Goal: Task Accomplishment & Management: Use online tool/utility

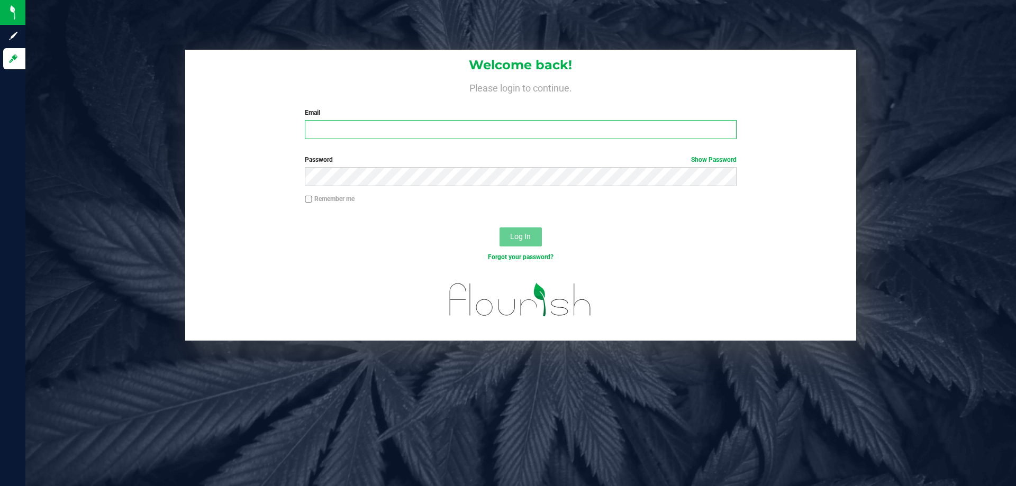
click at [431, 128] on input "Email" at bounding box center [520, 129] width 431 height 19
type input "[EMAIL_ADDRESS][DOMAIN_NAME]"
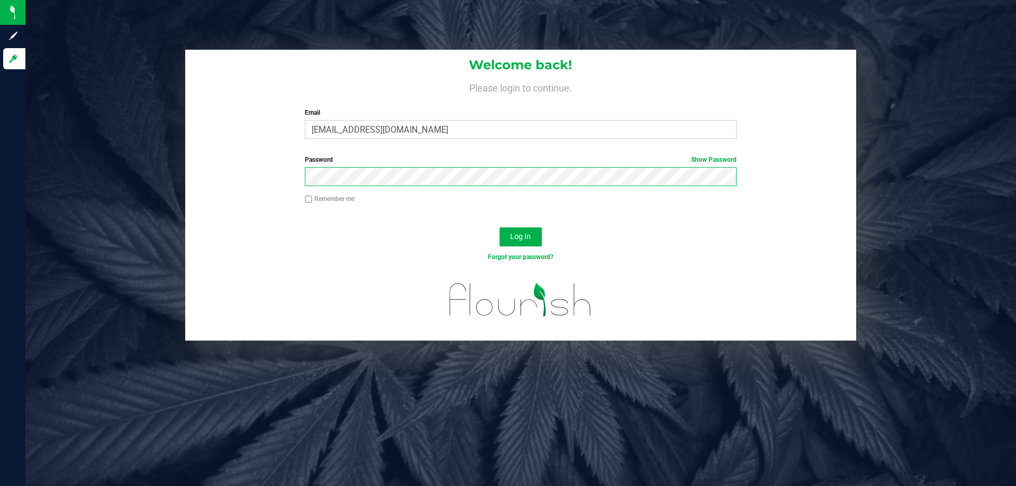
click at [499, 227] on button "Log In" at bounding box center [520, 236] width 42 height 19
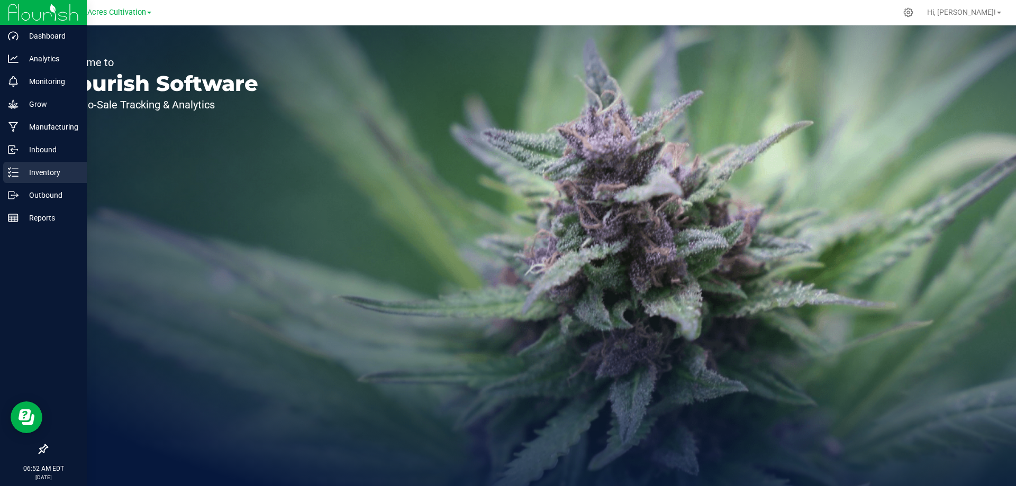
click at [23, 175] on p "Inventory" at bounding box center [50, 172] width 63 height 13
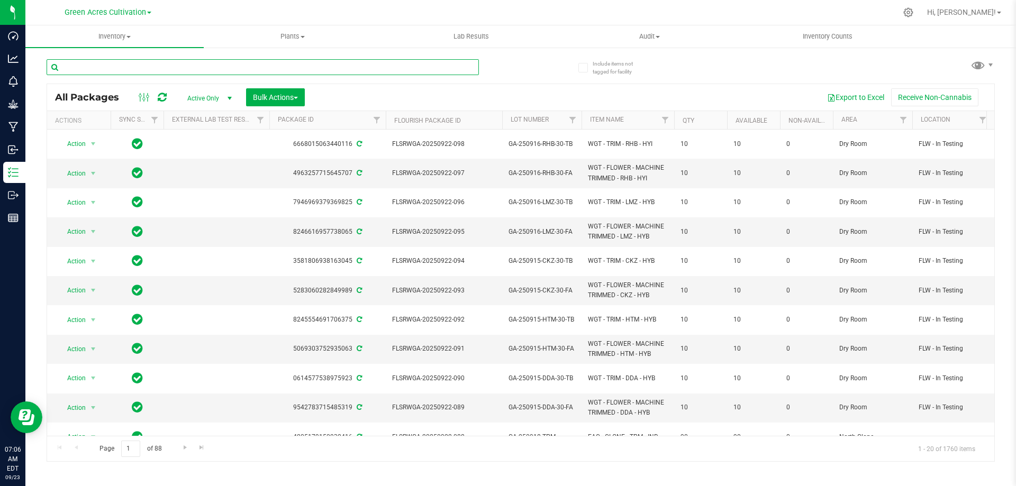
click at [103, 69] on input "text" at bounding box center [263, 67] width 432 height 16
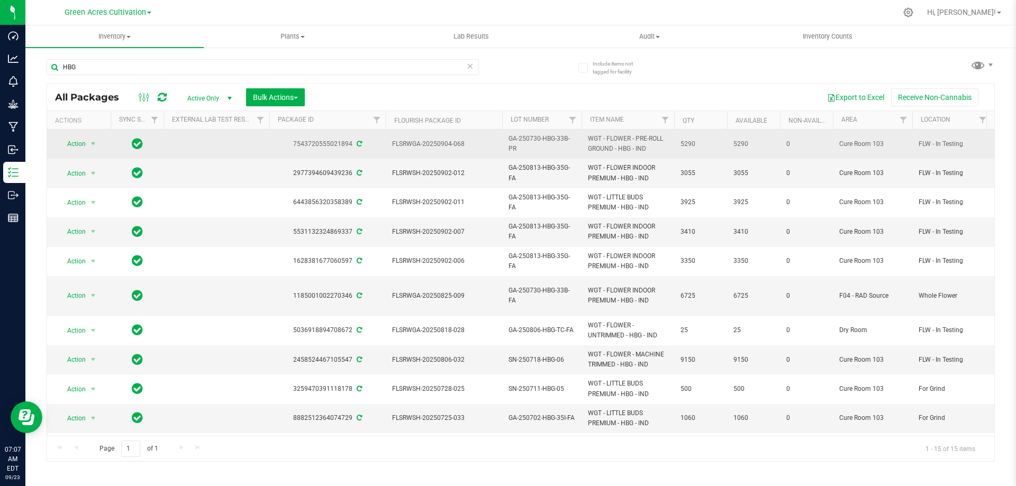
drag, startPoint x: 385, startPoint y: 146, endPoint x: 706, endPoint y: 148, distance: 321.1
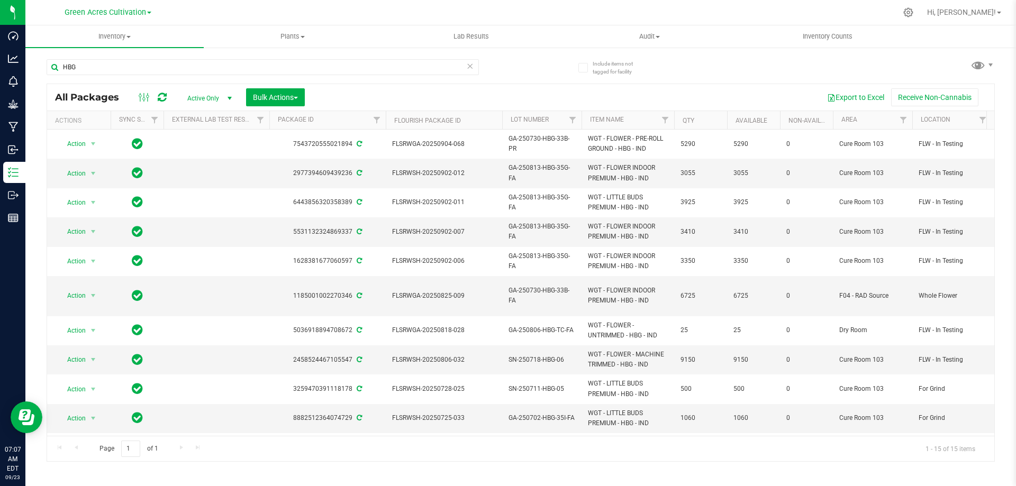
copy tr "FLSRWGA-20250904-068 GA-250730-HBG-33B-PR WGT - FLOWER - PRE-ROLL GROUND - HBG …"
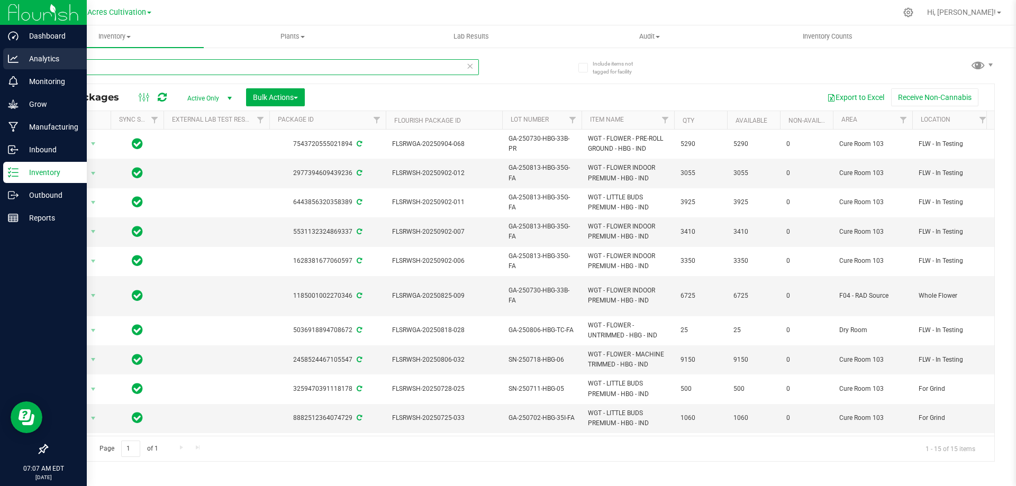
drag, startPoint x: 108, startPoint y: 66, endPoint x: 0, endPoint y: 66, distance: 108.4
click at [0, 66] on div "Dashboard Analytics Monitoring Grow Manufacturing Inbound Inventory Outbound Re…" at bounding box center [508, 243] width 1016 height 486
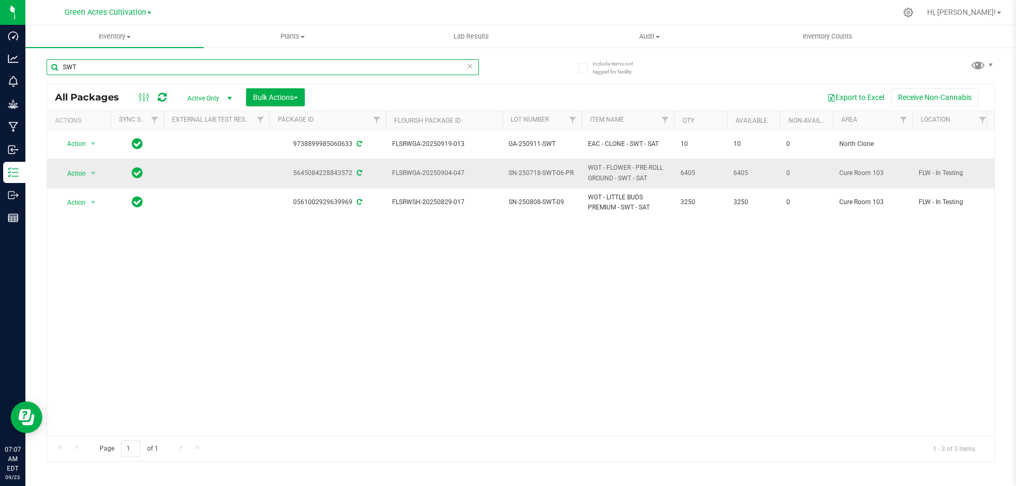
type input "SWT"
drag, startPoint x: 387, startPoint y: 169, endPoint x: 700, endPoint y: 165, distance: 313.7
copy tr "FLSRWGA-20250904-047 SN-250718-SWT-06-PR WGT - FLOWER - PRE-ROLL GROUND - SWT -…"
click at [73, 166] on span "Action" at bounding box center [72, 173] width 29 height 15
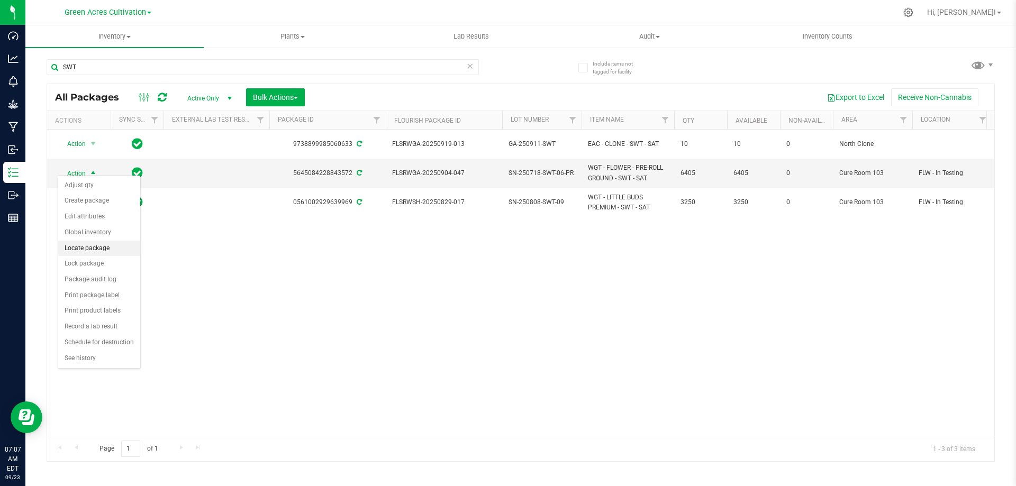
click at [94, 244] on li "Locate package" at bounding box center [99, 249] width 82 height 16
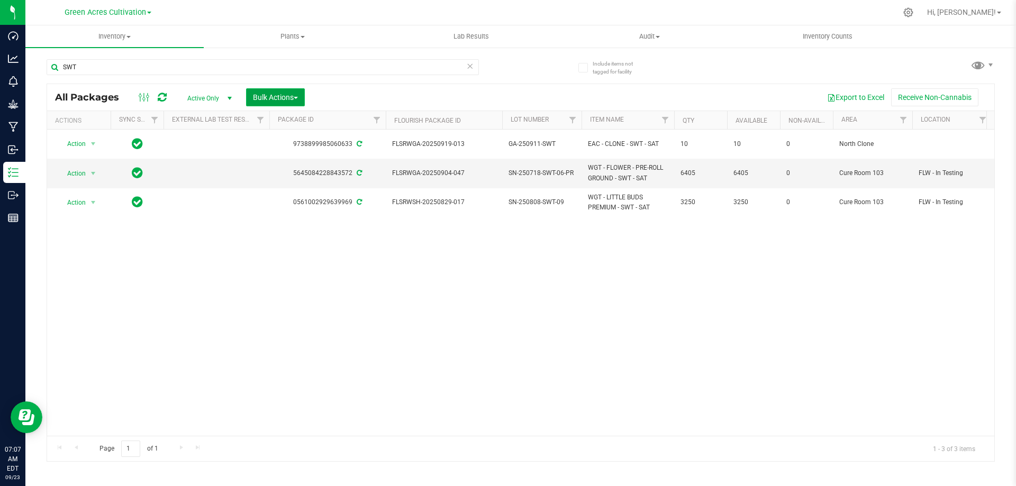
click at [298, 93] on span "Bulk Actions" at bounding box center [275, 97] width 45 height 8
click at [287, 199] on span "Locate packages" at bounding box center [278, 199] width 53 height 8
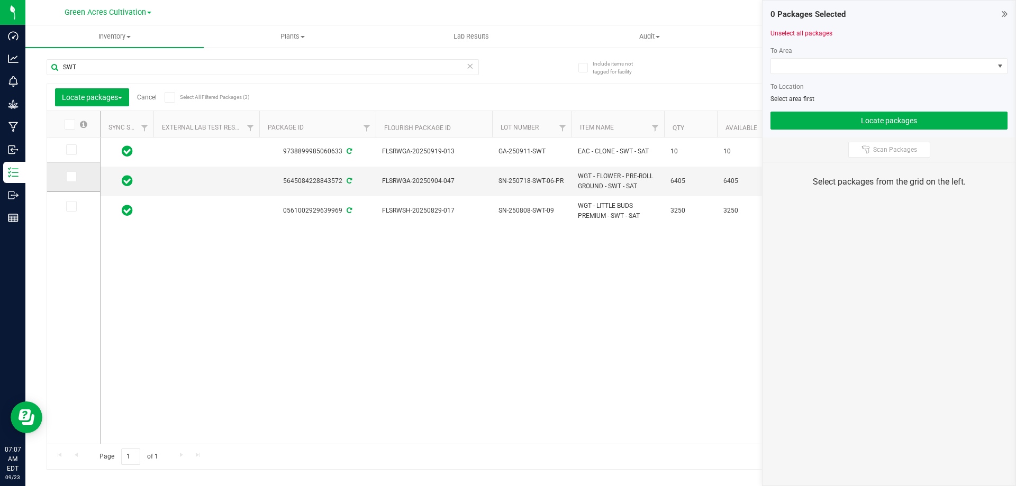
click at [74, 177] on icon at bounding box center [70, 177] width 7 height 0
click at [0, 0] on input "checkbox" at bounding box center [0, 0] width 0 height 0
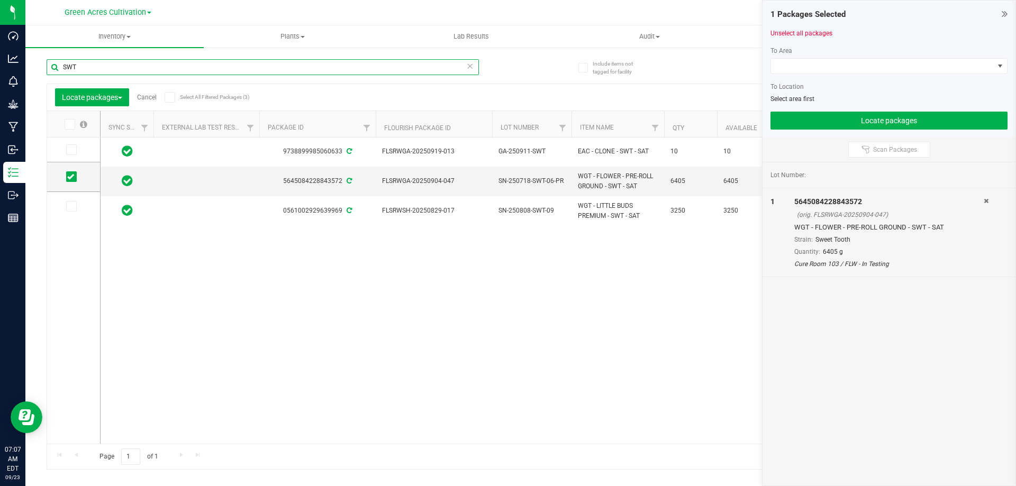
drag, startPoint x: 104, startPoint y: 70, endPoint x: 34, endPoint y: 65, distance: 69.5
click at [34, 65] on div "Include items not tagged for facility SWT Locate packages Cancel Select All Fil…" at bounding box center [520, 208] width 990 height 323
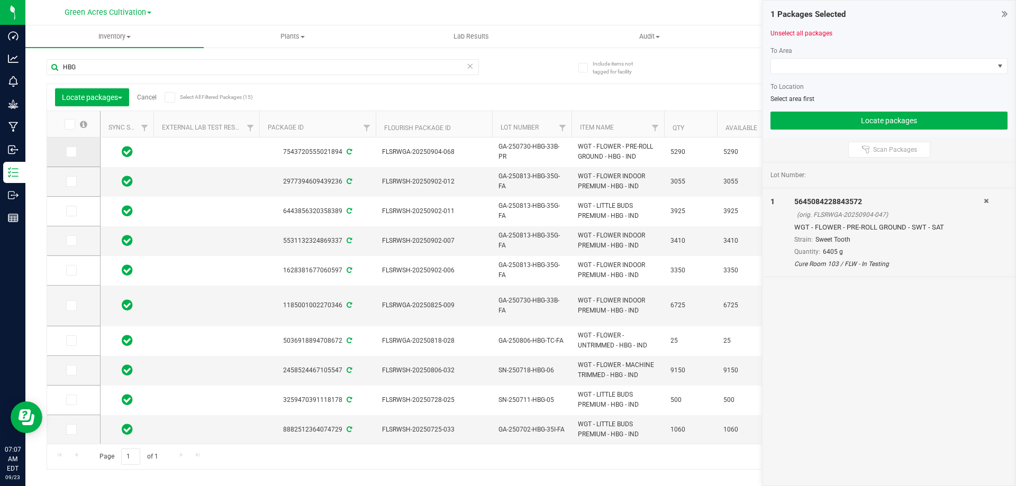
click at [69, 152] on icon at bounding box center [70, 152] width 7 height 0
click at [0, 0] on input "checkbox" at bounding box center [0, 0] width 0 height 0
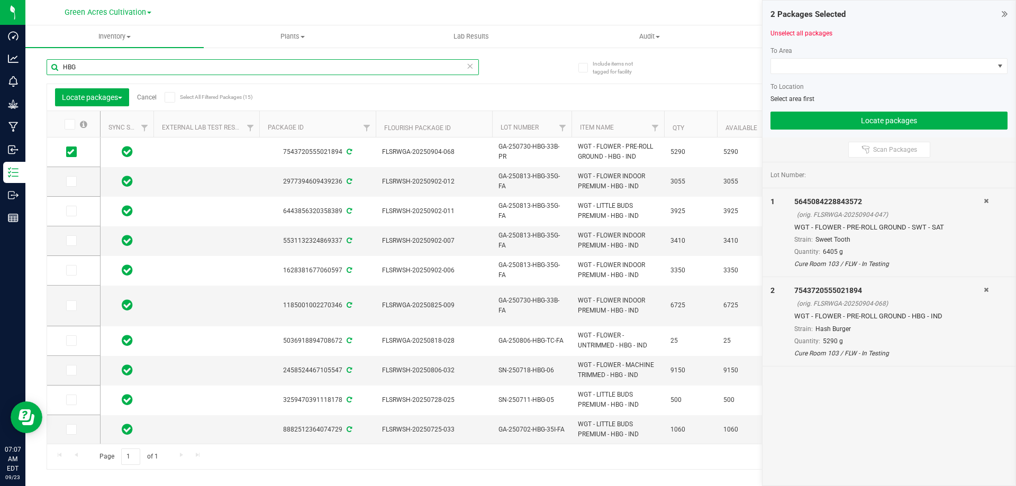
drag, startPoint x: 88, startPoint y: 71, endPoint x: 25, endPoint y: 63, distance: 62.9
click at [25, 63] on div "Include items not tagged for facility HBG Locate packages Cancel Select All Fil…" at bounding box center [520, 208] width 990 height 323
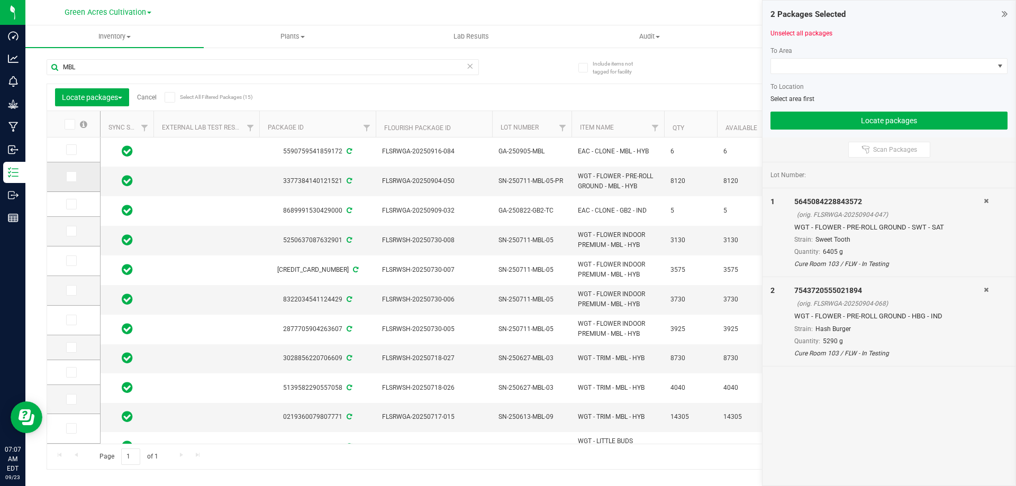
click at [73, 177] on icon at bounding box center [70, 177] width 7 height 0
click at [0, 0] on input "checkbox" at bounding box center [0, 0] width 0 height 0
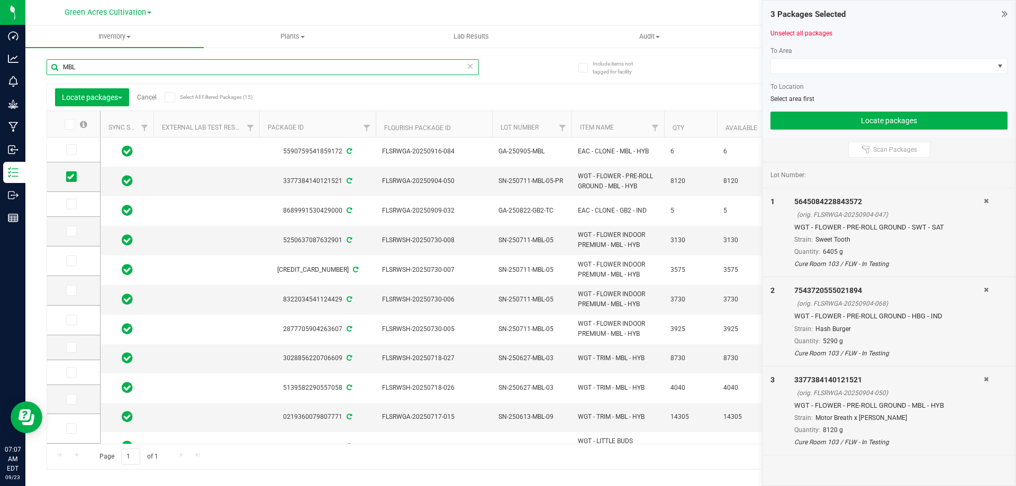
click at [88, 63] on input "MBL" at bounding box center [263, 67] width 432 height 16
type input "M"
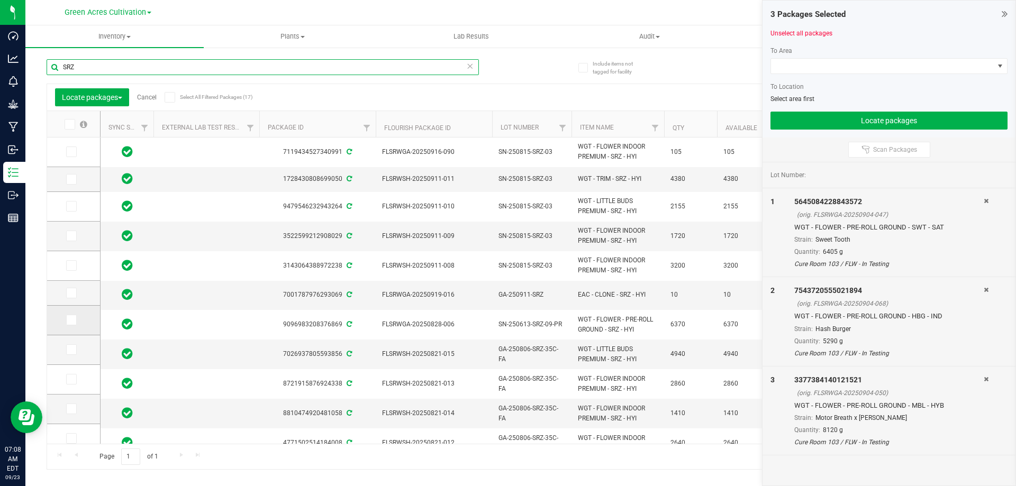
type input "SRZ"
click at [72, 320] on icon at bounding box center [70, 320] width 7 height 0
click at [0, 0] on input "checkbox" at bounding box center [0, 0] width 0 height 0
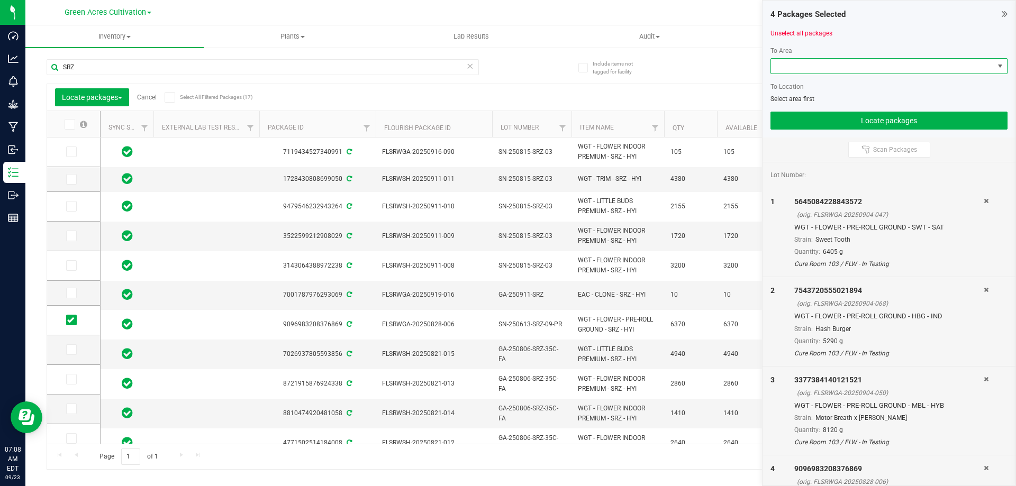
click at [852, 64] on span at bounding box center [882, 66] width 223 height 15
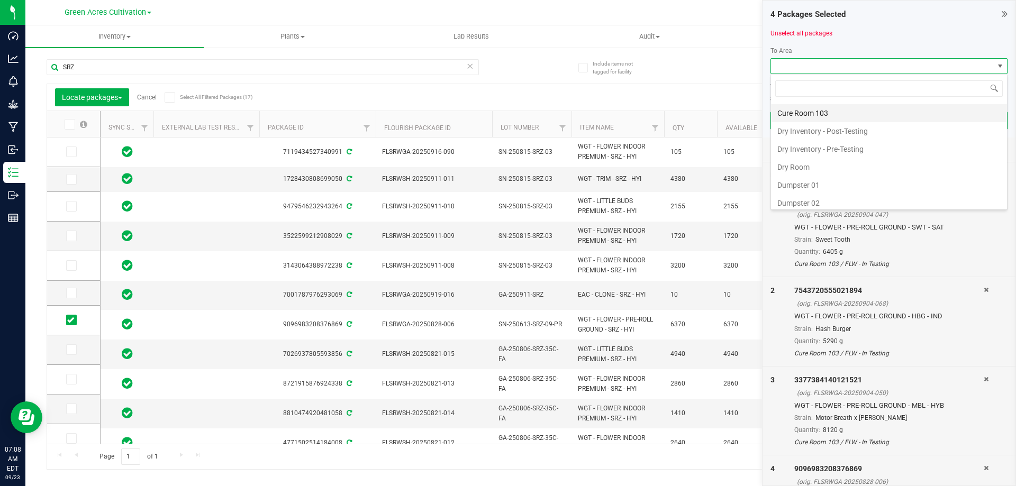
scroll to position [53, 0]
type input "F"
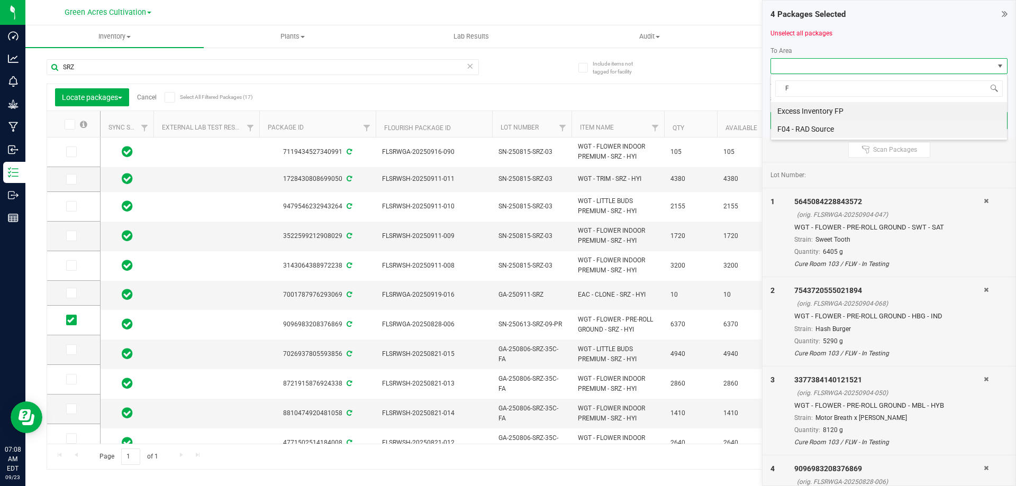
click at [814, 124] on li "F04 - RAD Source" at bounding box center [889, 129] width 236 height 18
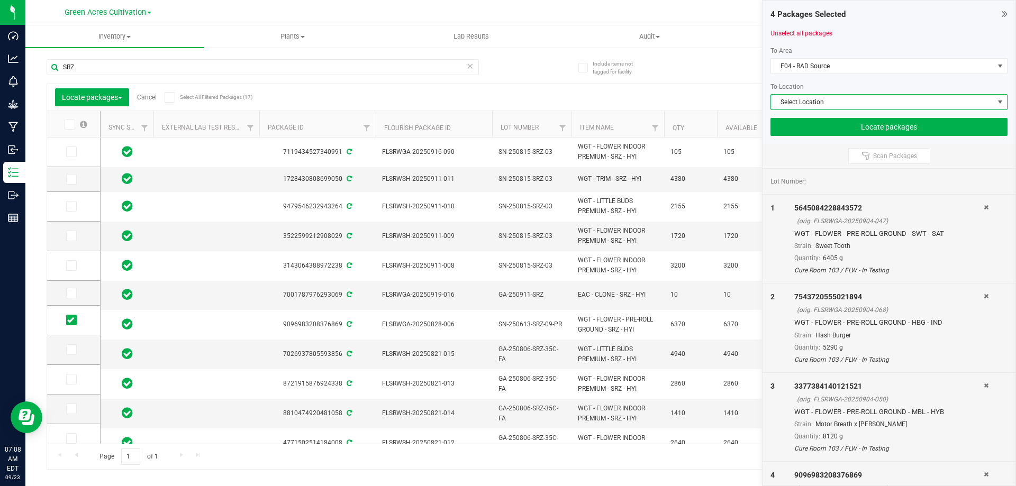
click at [814, 99] on span "Select Location" at bounding box center [882, 102] width 223 height 15
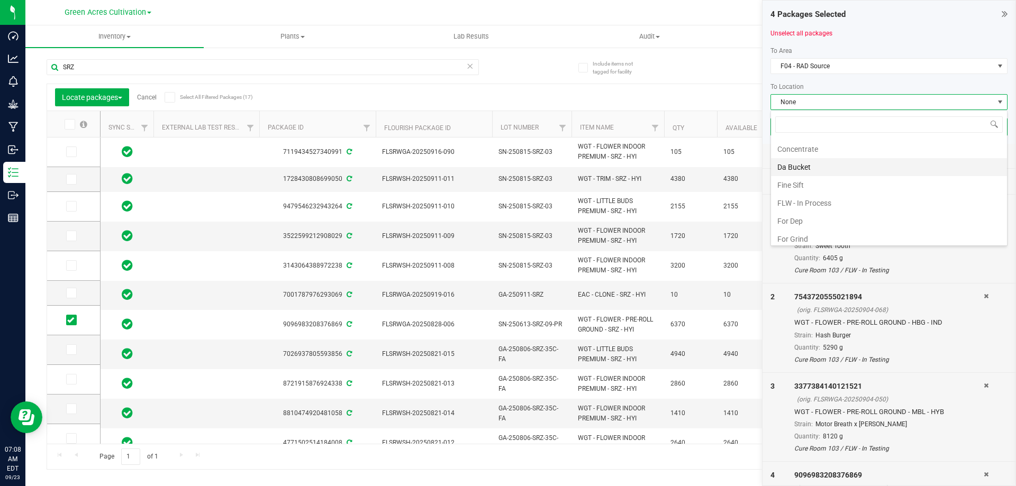
scroll to position [53, 0]
click at [824, 234] on li "Ground Flower" at bounding box center [889, 238] width 236 height 18
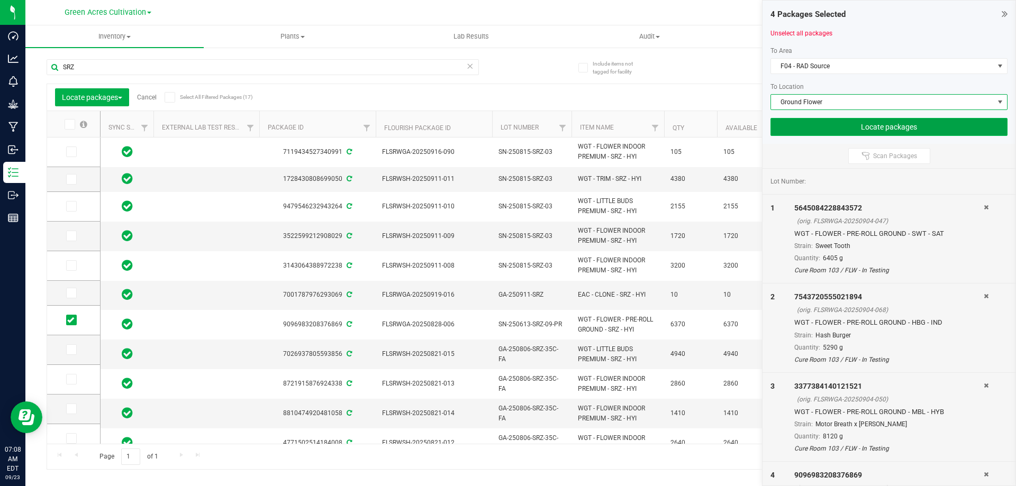
click at [843, 126] on button "Locate packages" at bounding box center [888, 127] width 237 height 18
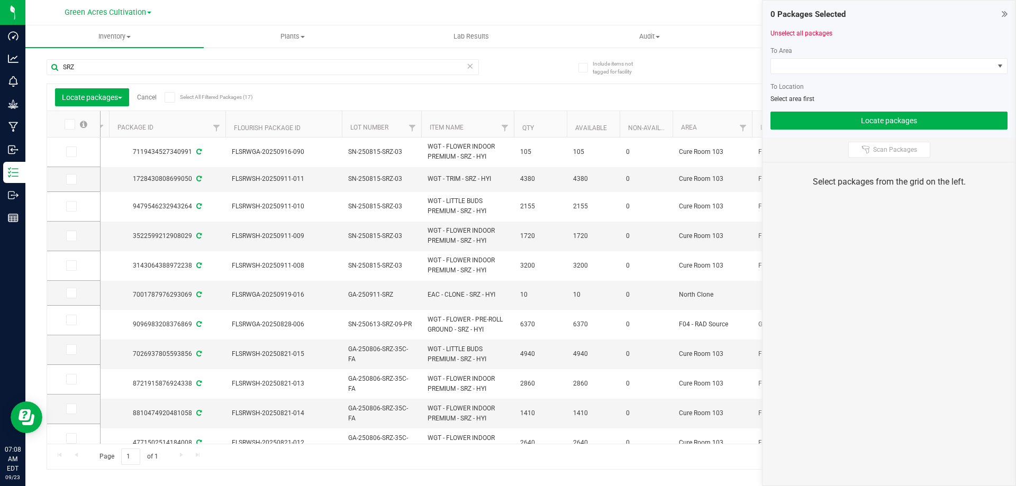
click at [144, 99] on link "Cancel" at bounding box center [147, 97] width 20 height 7
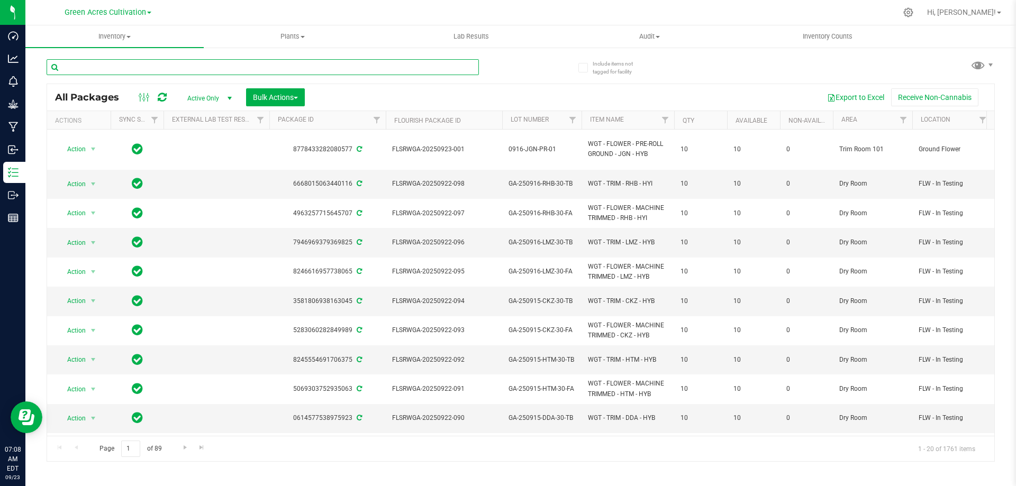
click at [145, 67] on input "text" at bounding box center [263, 67] width 432 height 16
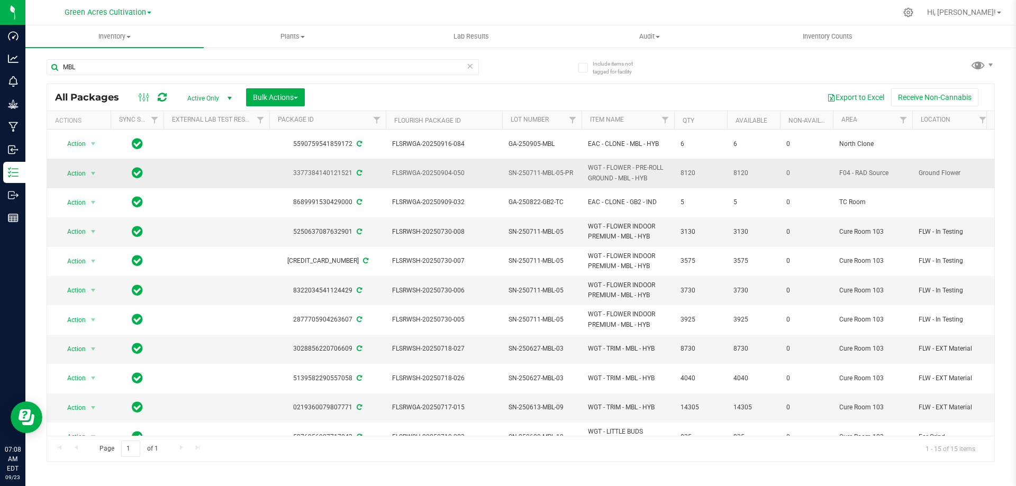
drag, startPoint x: 383, startPoint y: 169, endPoint x: 700, endPoint y: 163, distance: 316.9
copy tr "FLSRWGA-20250904-050 SN-250711-MBL-05-PR WGT - FLOWER - PRE-ROLL GROUND - MBL -…"
drag, startPoint x: 127, startPoint y: 70, endPoint x: 33, endPoint y: 70, distance: 94.2
click at [33, 70] on div "Include items not tagged for facility MBL All Packages Active Only Active Only …" at bounding box center [520, 208] width 990 height 323
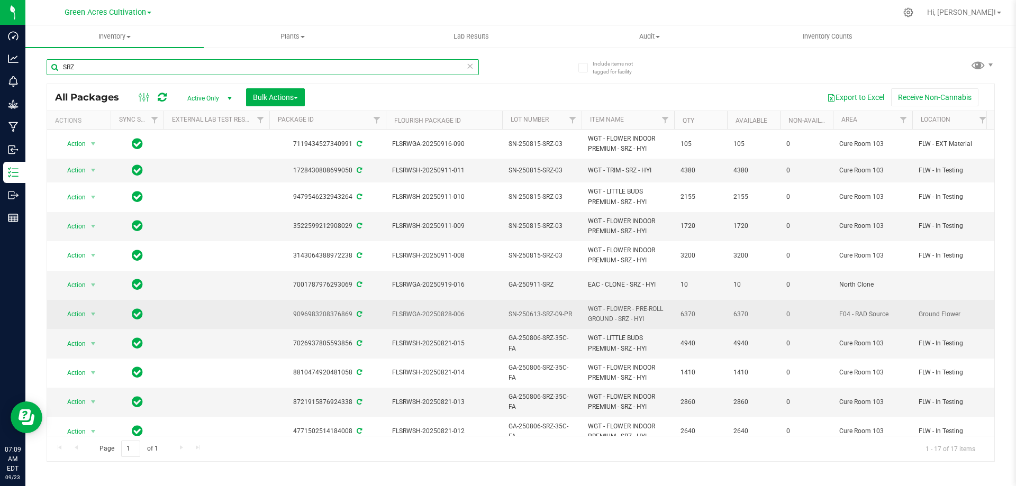
type input "SRZ"
drag, startPoint x: 387, startPoint y: 311, endPoint x: 704, endPoint y: 310, distance: 316.8
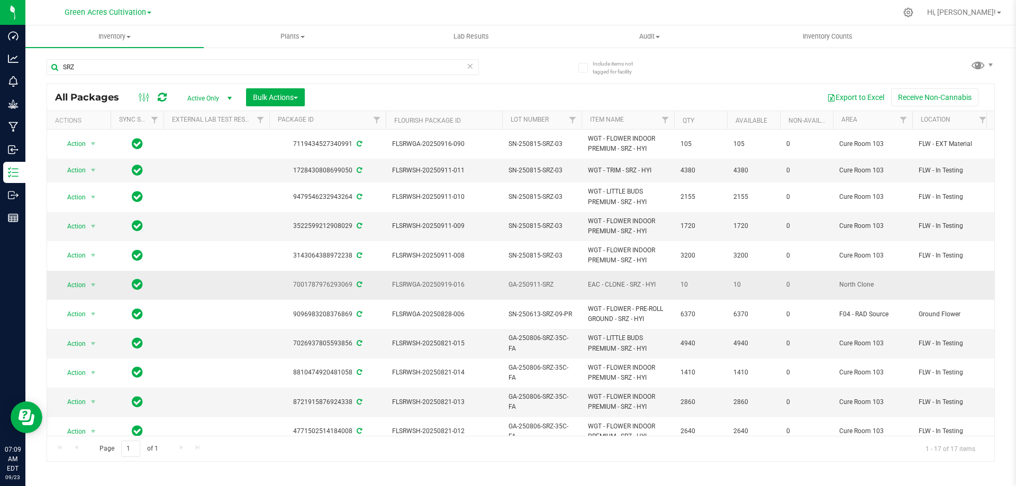
copy tr "FLSRWGA-20250828-006 SN-250613-SRZ-09-PR WGT - FLOWER - PRE-ROLL GROUND - SRZ -…"
